Goal: Task Accomplishment & Management: Manage account settings

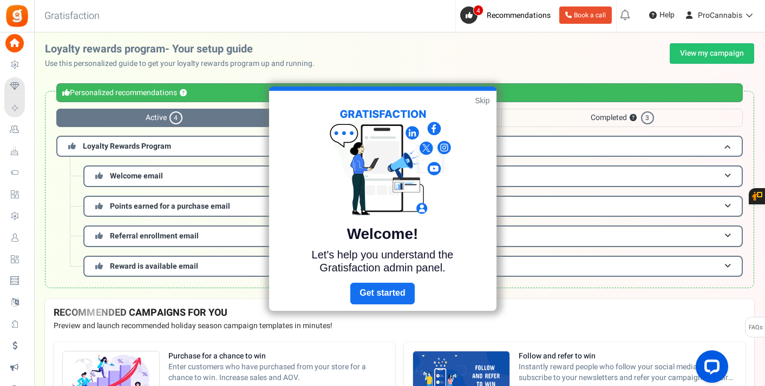
scroll to position [207, 0]
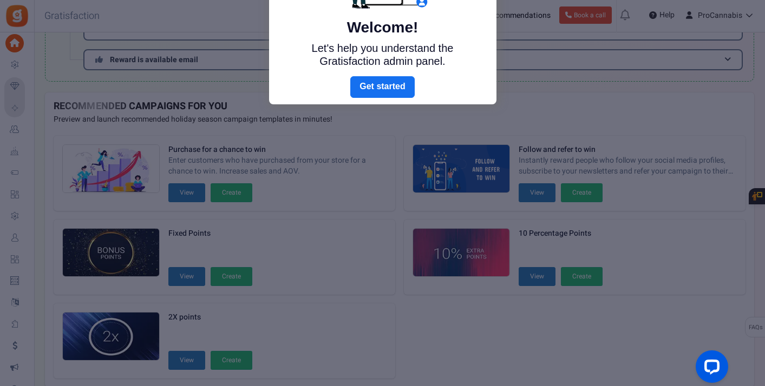
click at [23, 71] on div at bounding box center [382, 193] width 765 height 386
click at [10, 64] on div at bounding box center [382, 193] width 765 height 386
click at [377, 85] on link "Next" at bounding box center [382, 87] width 64 height 22
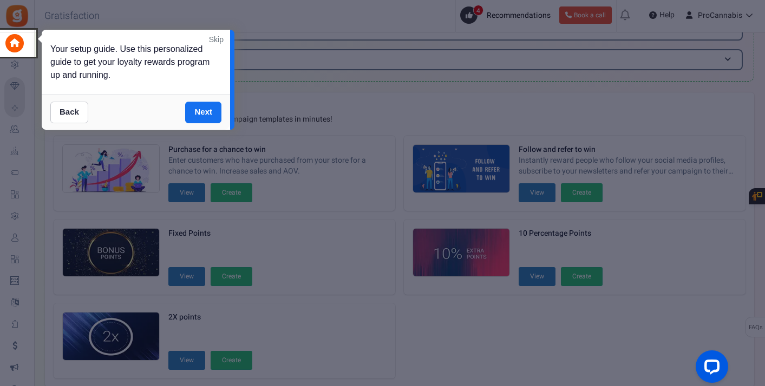
click at [220, 36] on link "Skip" at bounding box center [216, 39] width 15 height 11
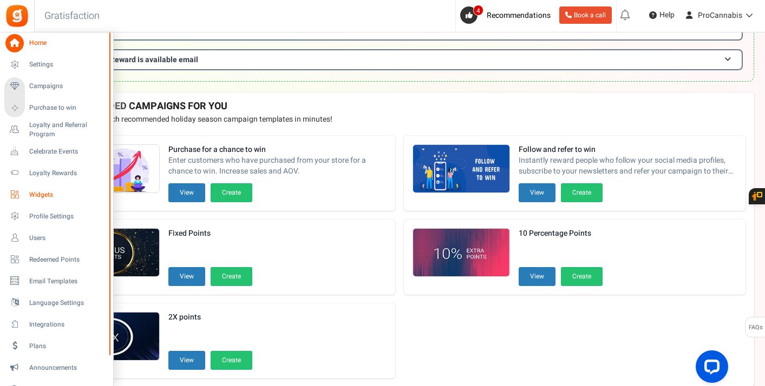
click at [42, 194] on span "Widgets" at bounding box center [67, 194] width 76 height 9
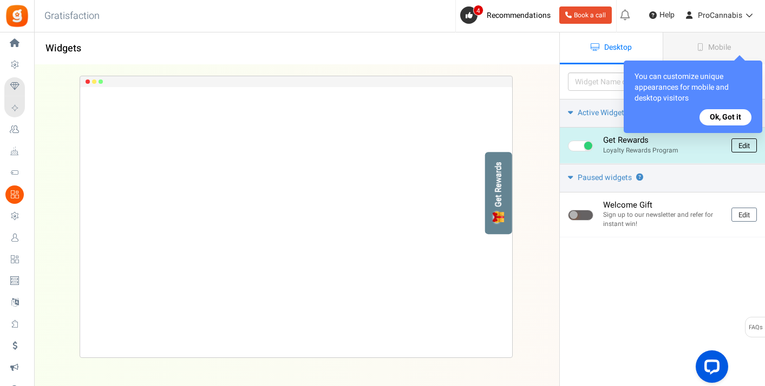
click at [743, 146] on link "Edit" at bounding box center [743, 146] width 25 height 14
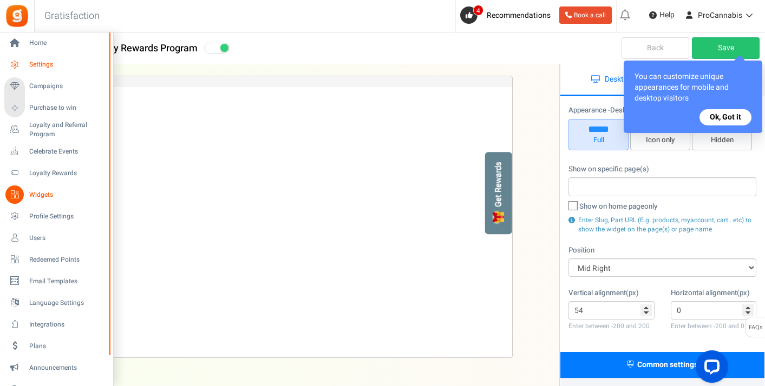
click at [39, 64] on span "Settings" at bounding box center [67, 64] width 76 height 9
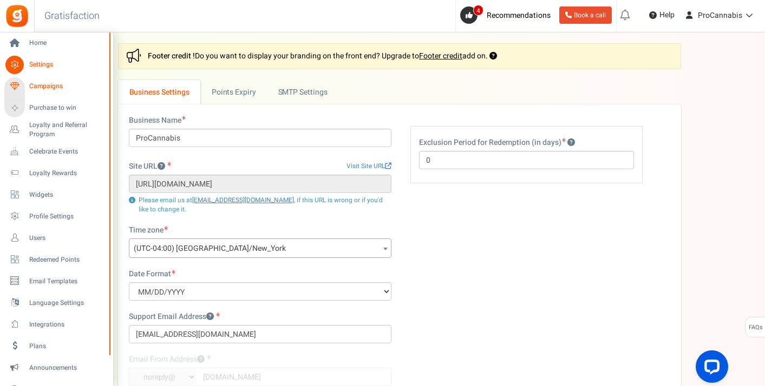
click at [44, 85] on span "Campaigns" at bounding box center [67, 86] width 76 height 9
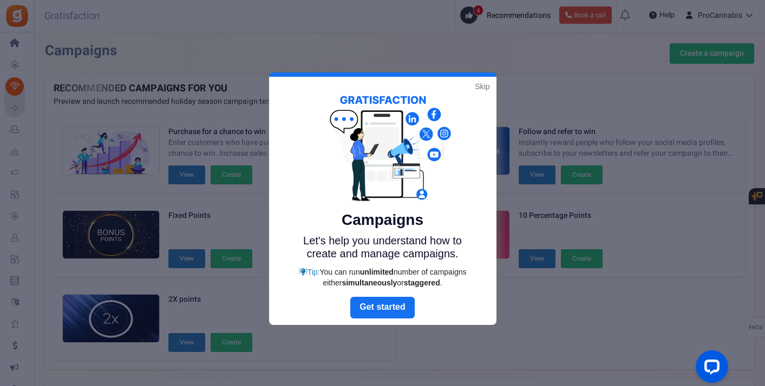
scroll to position [235, 0]
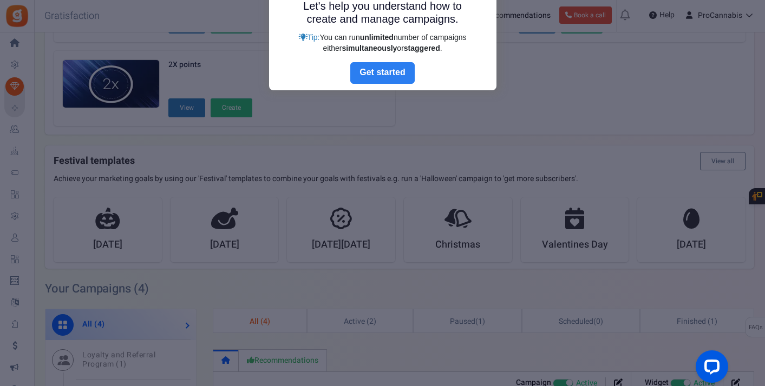
click at [373, 71] on link "Next" at bounding box center [382, 73] width 64 height 22
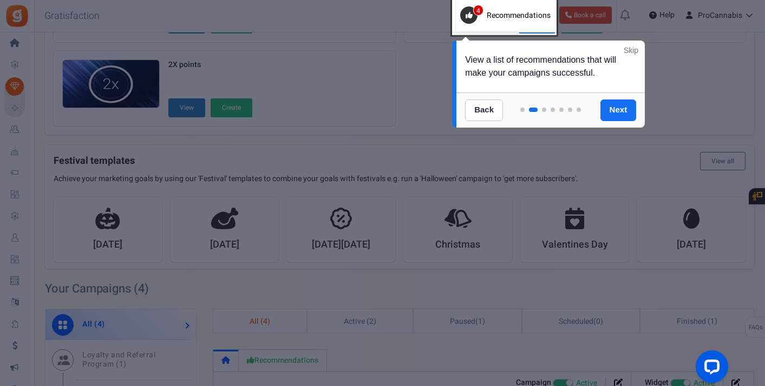
click at [631, 44] on div "View a list of recommendations that will make your campaigns successful." at bounding box center [550, 67] width 188 height 52
click at [629, 48] on link "Skip" at bounding box center [630, 50] width 15 height 11
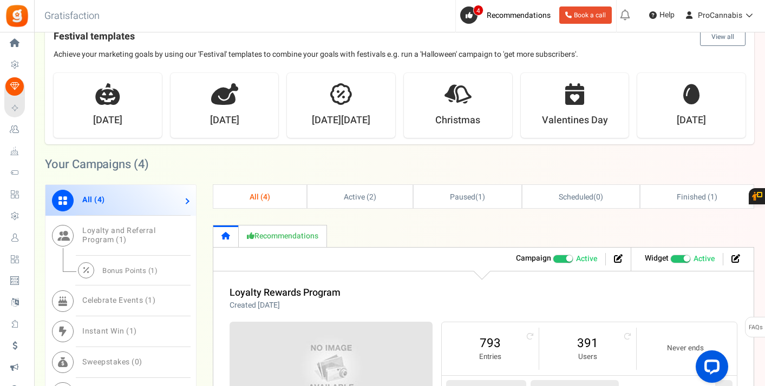
scroll to position [357, 0]
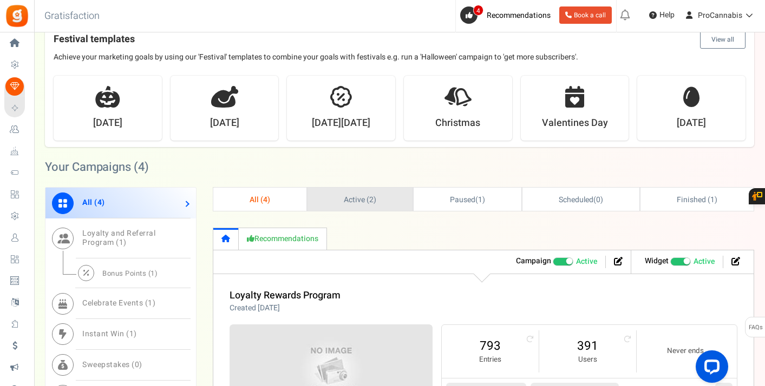
click at [342, 199] on link "Active ( 2 )" at bounding box center [359, 199] width 105 height 23
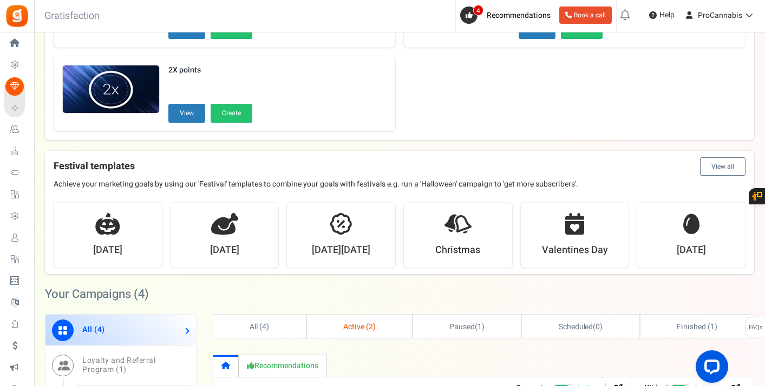
scroll to position [227, 0]
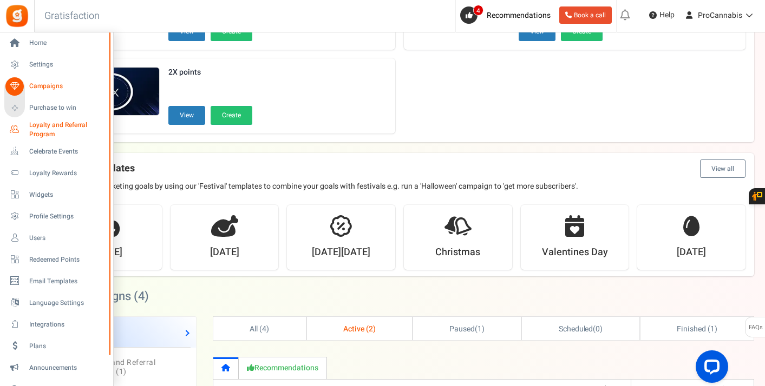
click at [46, 123] on span "Loyalty and Referral Program" at bounding box center [68, 130] width 79 height 18
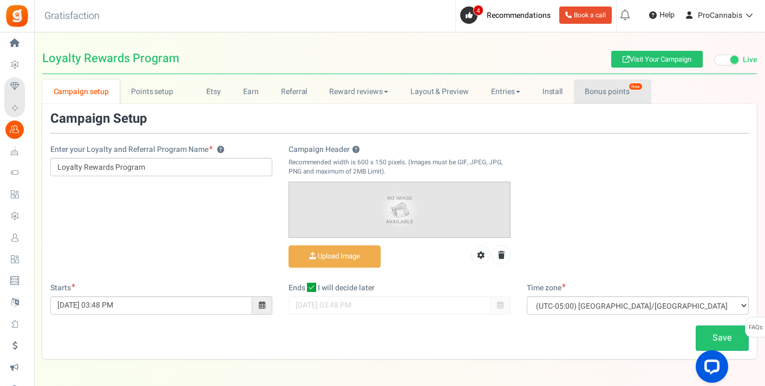
click at [591, 97] on link "Bonus points New" at bounding box center [612, 92] width 77 height 24
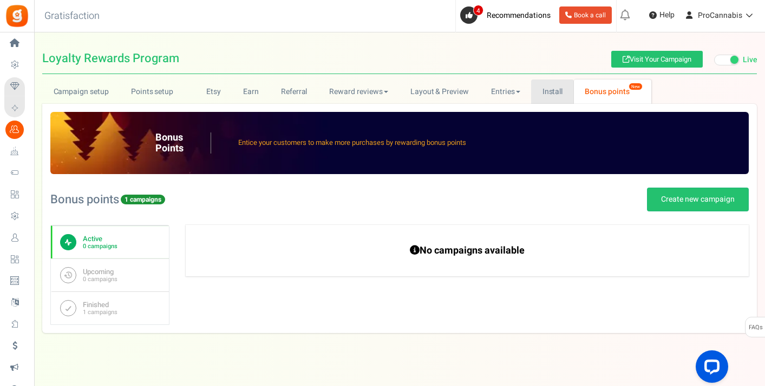
click at [571, 89] on link "Install" at bounding box center [552, 92] width 43 height 24
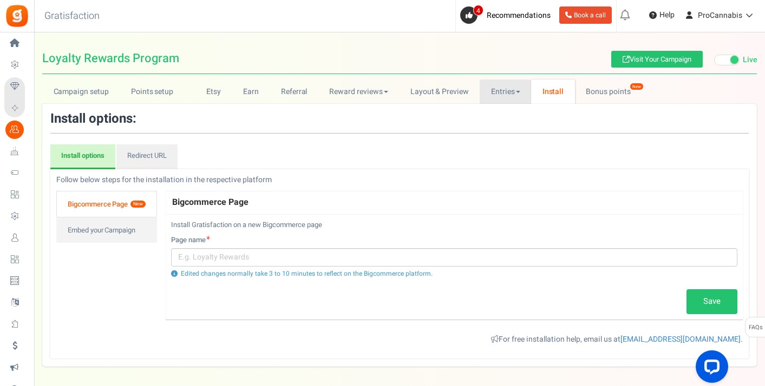
click at [511, 95] on link "Entries" at bounding box center [504, 92] width 51 height 24
click at [462, 95] on link "Layout & Preview" at bounding box center [439, 92] width 81 height 24
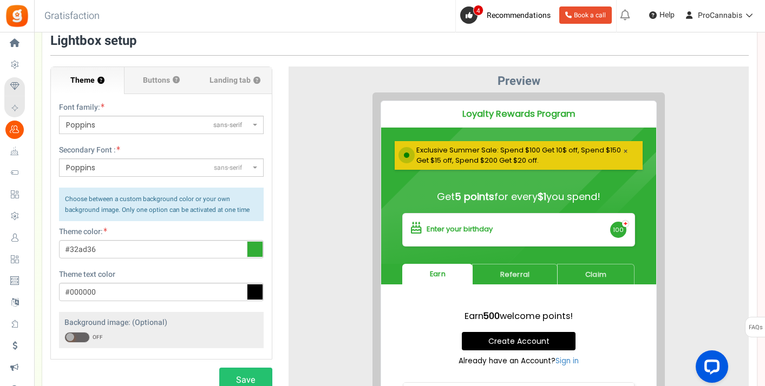
scroll to position [64, 0]
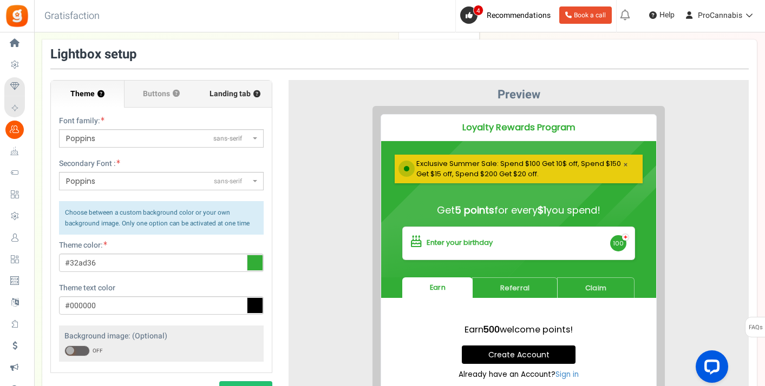
click at [226, 97] on span "Landing tab ?" at bounding box center [234, 94] width 51 height 11
click at [0, 0] on input "Landing tab ?" at bounding box center [0, 0] width 0 height 0
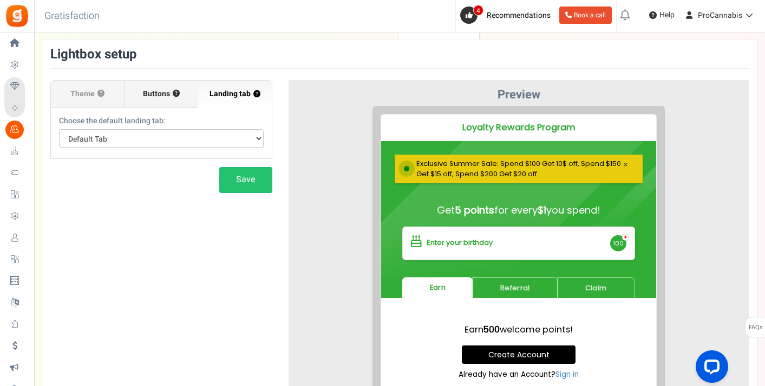
click at [184, 98] on label "Buttons ?" at bounding box center [161, 94] width 74 height 27
click at [0, 0] on input "Buttons ?" at bounding box center [0, 0] width 0 height 0
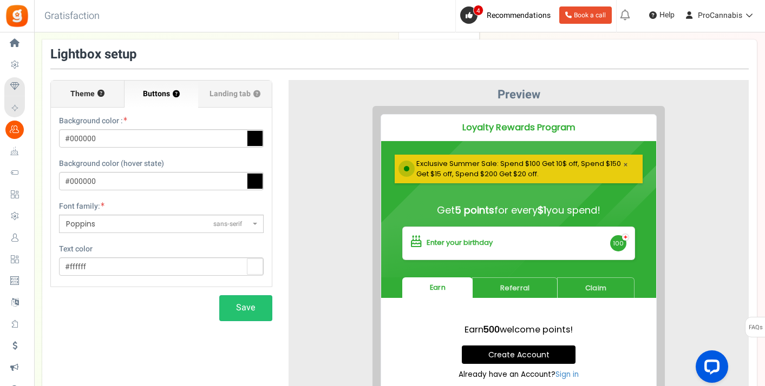
click at [101, 104] on label "Theme ?" at bounding box center [88, 94] width 74 height 27
click at [0, 0] on input "Theme ?" at bounding box center [0, 0] width 0 height 0
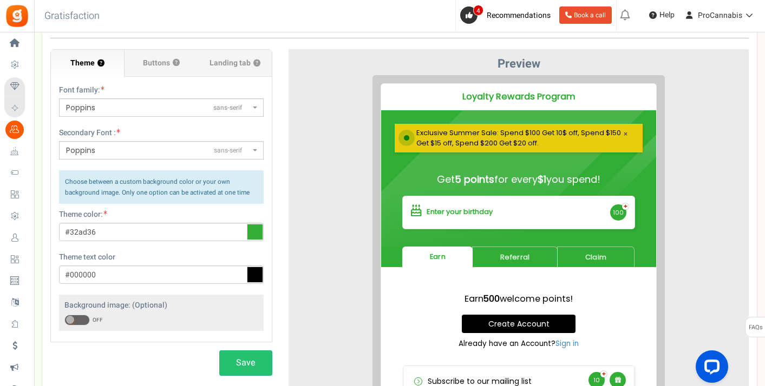
scroll to position [0, 0]
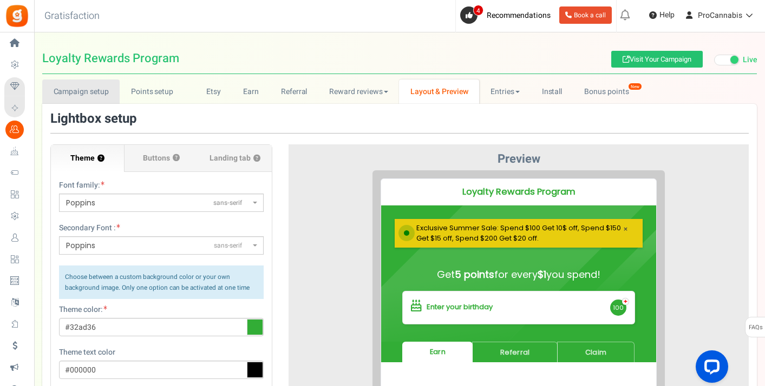
click at [85, 95] on link "Campaign setup" at bounding box center [80, 92] width 77 height 24
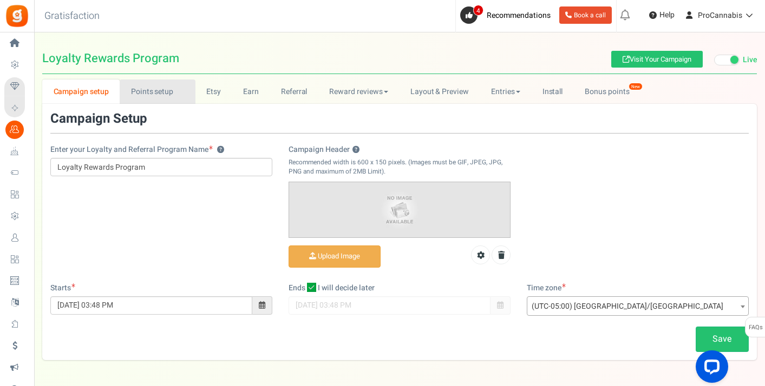
click at [161, 93] on link "Points setup New" at bounding box center [157, 92] width 75 height 24
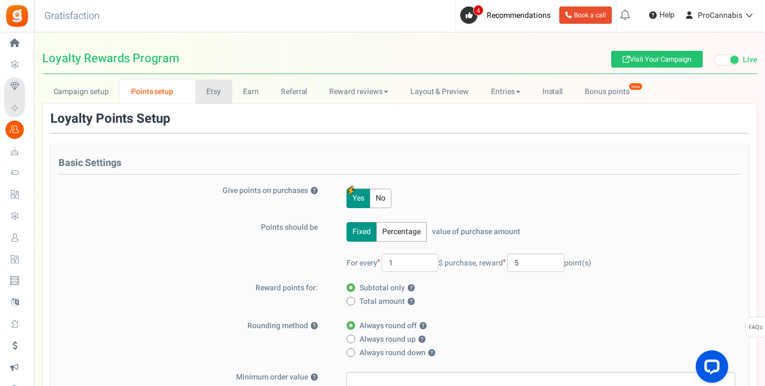
click at [206, 96] on link "Etsy" at bounding box center [213, 92] width 37 height 24
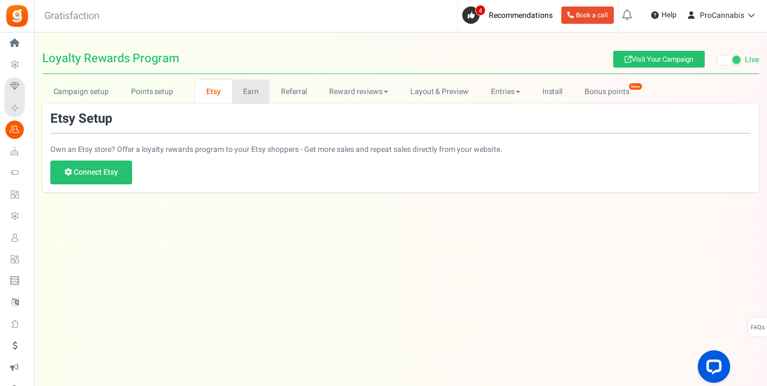
click at [251, 93] on link "Earn" at bounding box center [251, 92] width 38 height 24
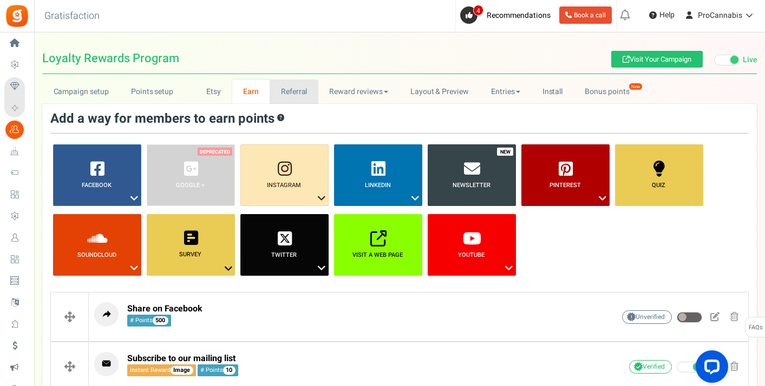
click at [297, 93] on link "Referral" at bounding box center [293, 92] width 49 height 24
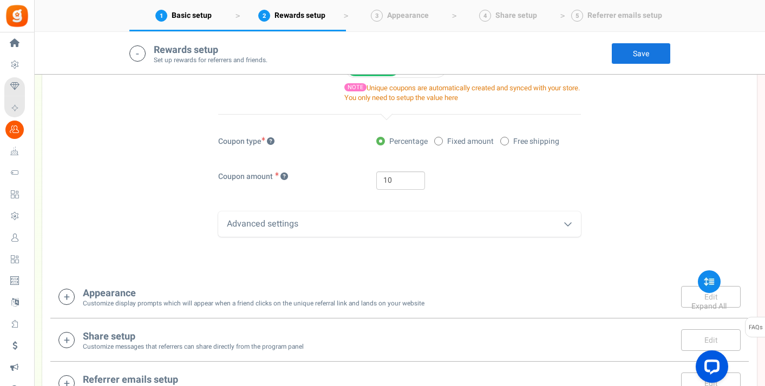
scroll to position [515, 0]
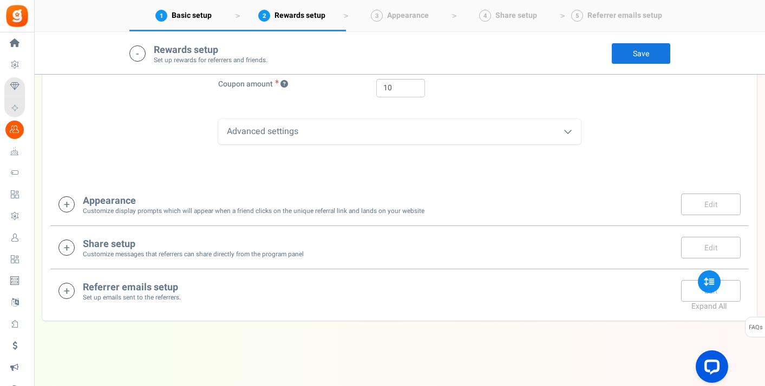
click at [68, 202] on icon at bounding box center [66, 204] width 16 height 16
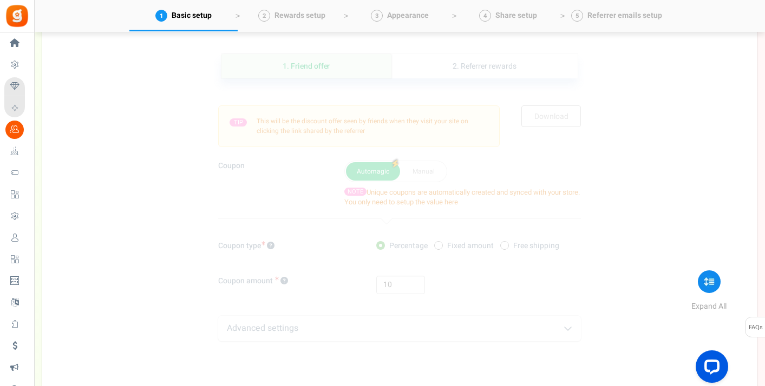
scroll to position [0, 0]
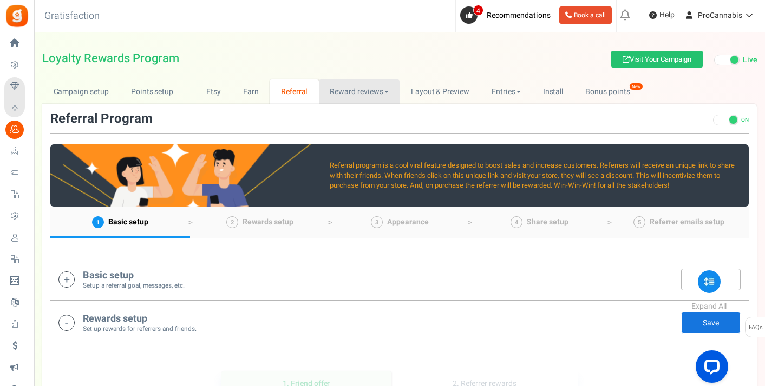
click at [338, 88] on link "Reward reviews" at bounding box center [359, 92] width 81 height 24
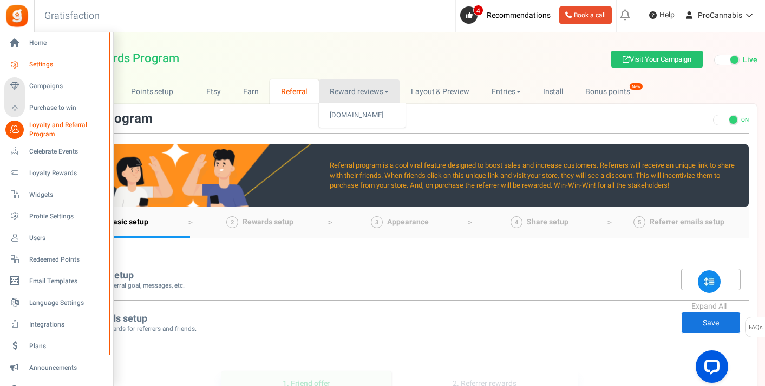
click at [47, 60] on span "Settings" at bounding box center [67, 64] width 76 height 9
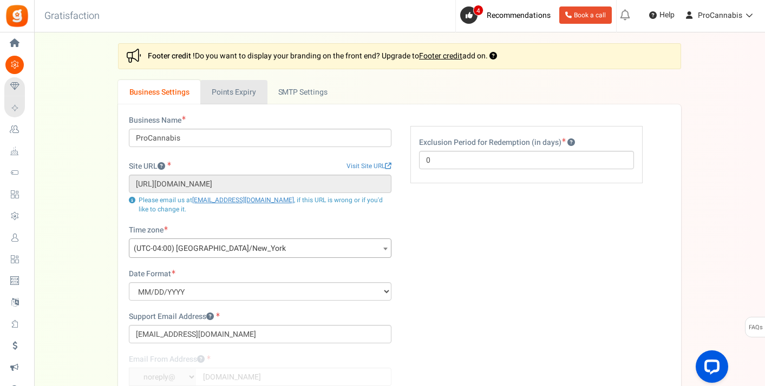
click at [228, 86] on link "Points Expiry" at bounding box center [233, 92] width 67 height 24
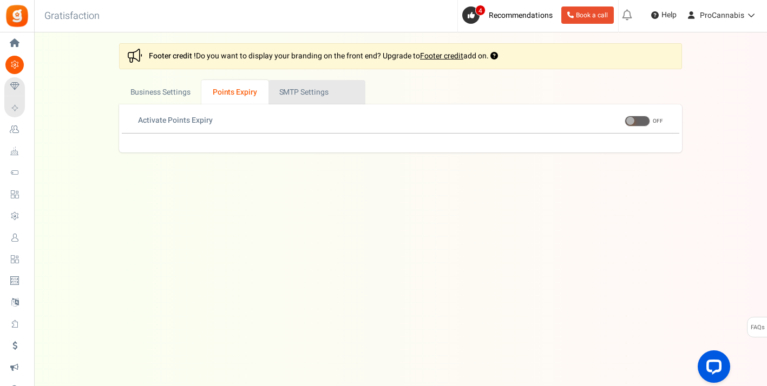
click at [297, 102] on link "Active SMTP Settings" at bounding box center [316, 92] width 97 height 24
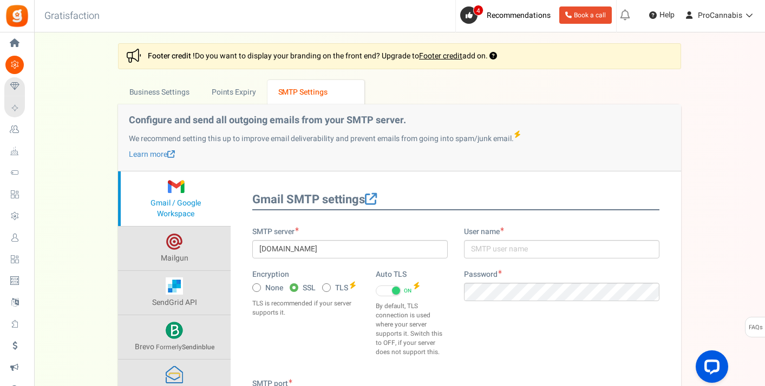
scroll to position [183, 0]
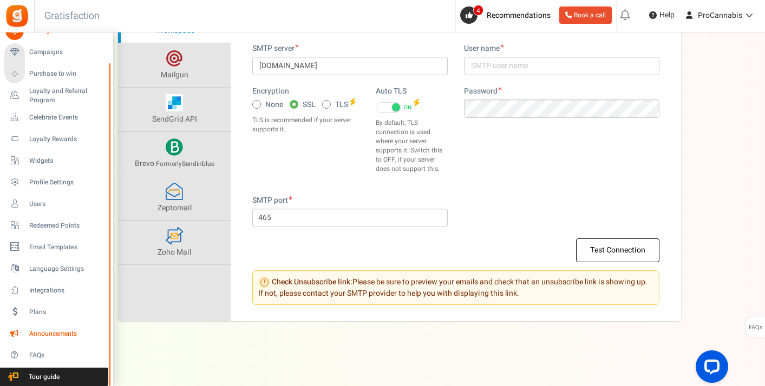
click at [43, 334] on span "Announcements" at bounding box center [67, 334] width 76 height 9
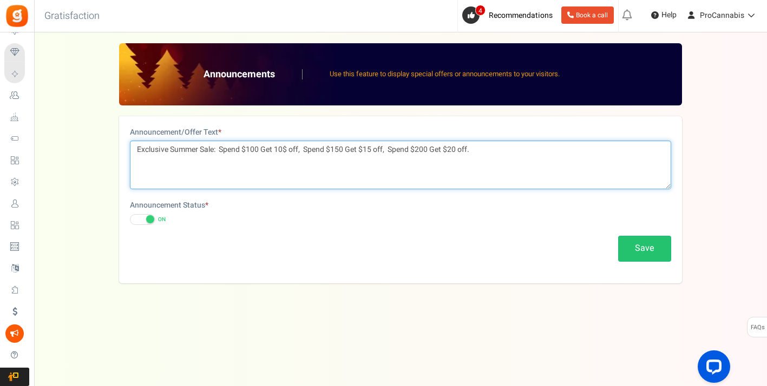
click at [193, 150] on textarea "Exclusive Summer Sale: Spend $100 Get 10$ off, Spend $150 Get $15 off, Spend $2…" at bounding box center [400, 165] width 541 height 49
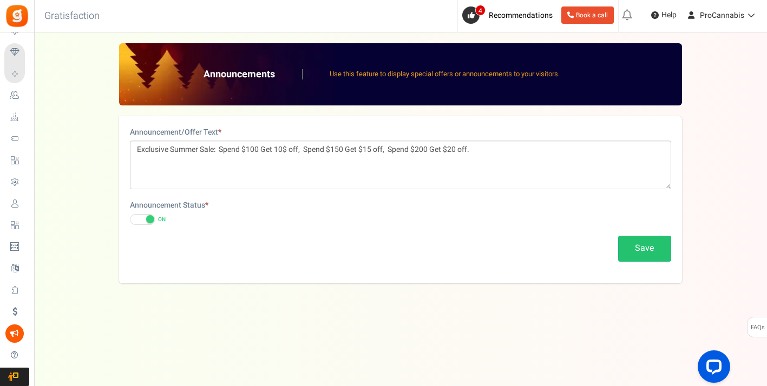
click at [136, 218] on span at bounding box center [142, 219] width 25 height 11
click at [130, 218] on input "ON OFF" at bounding box center [130, 219] width 0 height 7
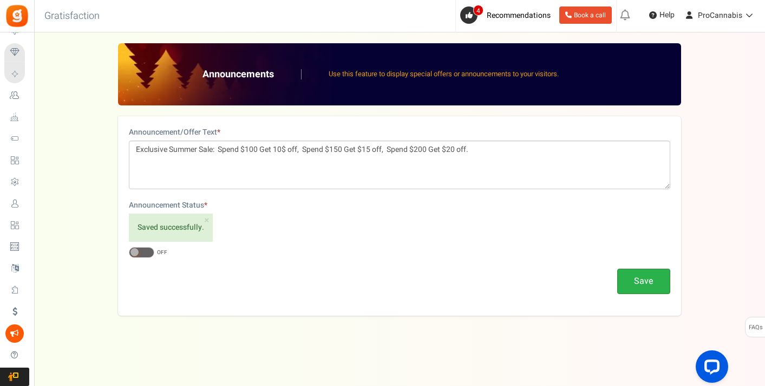
click at [638, 286] on button "Save" at bounding box center [643, 281] width 53 height 25
